Goal: Task Accomplishment & Management: Complete application form

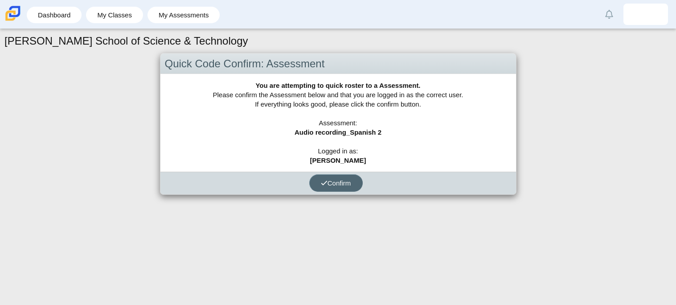
click at [338, 181] on span "Confirm" at bounding box center [336, 183] width 30 height 8
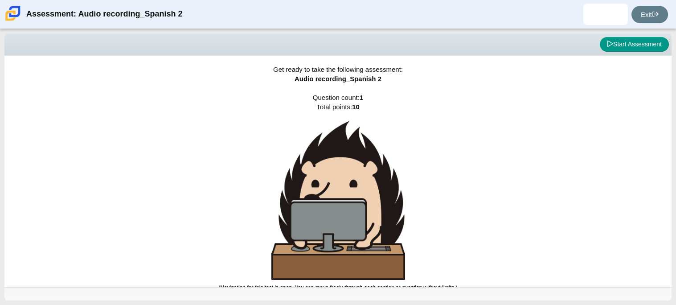
scroll to position [5, 0]
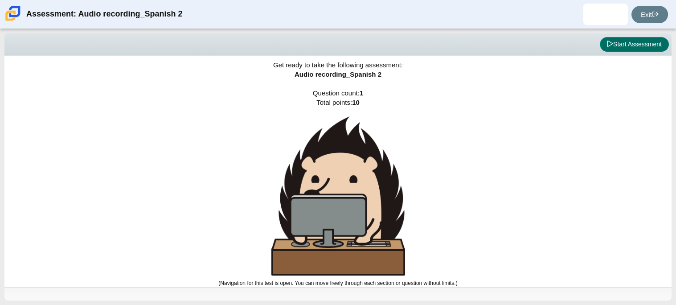
click at [641, 48] on button "Start Assessment" at bounding box center [634, 44] width 69 height 15
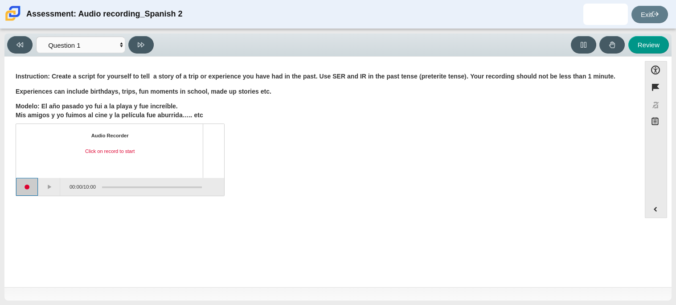
click at [28, 182] on button "Start recording" at bounding box center [27, 187] width 22 height 18
click at [29, 180] on button "Stop recording" at bounding box center [27, 187] width 22 height 18
click at [130, 48] on button at bounding box center [140, 44] width 25 height 17
select select "review"
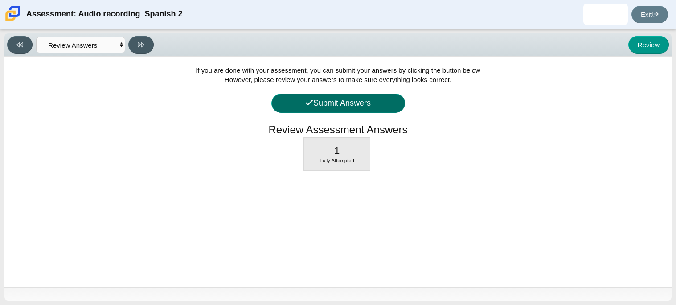
click at [303, 96] on button "Submit Answers" at bounding box center [338, 103] width 134 height 19
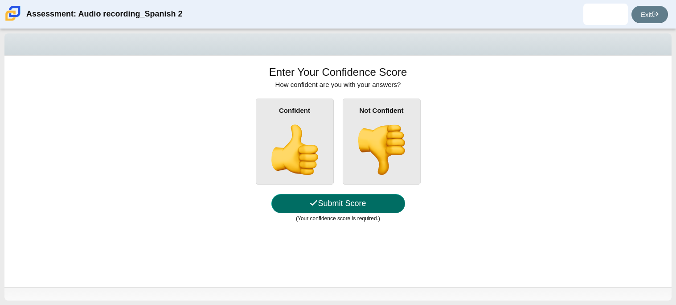
click at [334, 194] on button "Submit Score" at bounding box center [338, 203] width 134 height 19
click at [345, 207] on button "Submit Score" at bounding box center [338, 203] width 134 height 19
click at [320, 118] on div "Confident" at bounding box center [295, 142] width 78 height 86
click at [0, 0] on input "Confident" at bounding box center [0, 0] width 0 height 0
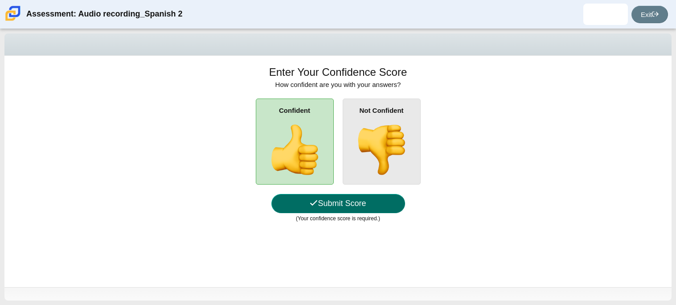
click at [355, 204] on button "Submit Score" at bounding box center [338, 203] width 134 height 19
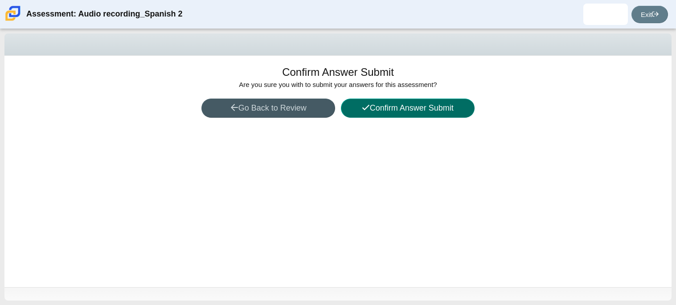
click at [386, 114] on button "Confirm Answer Submit" at bounding box center [408, 108] width 134 height 19
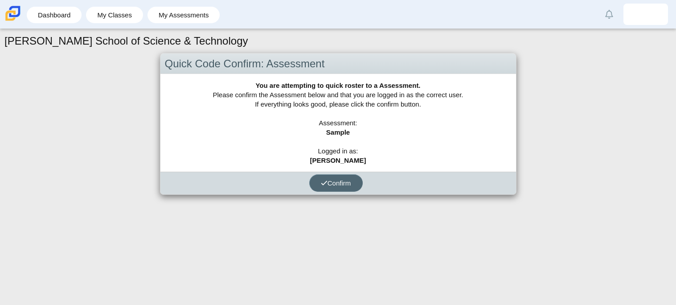
click at [348, 183] on span "Confirm" at bounding box center [336, 183] width 30 height 8
